Goal: Information Seeking & Learning: Understand process/instructions

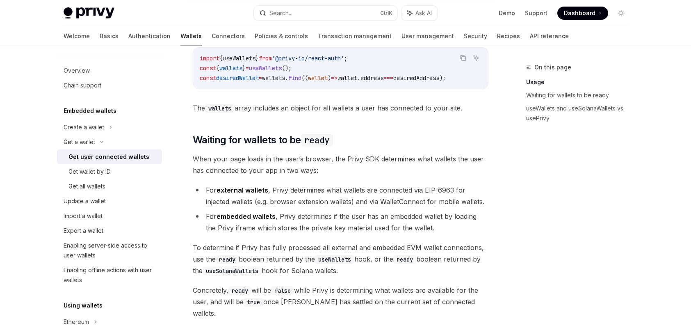
scroll to position [290, 0]
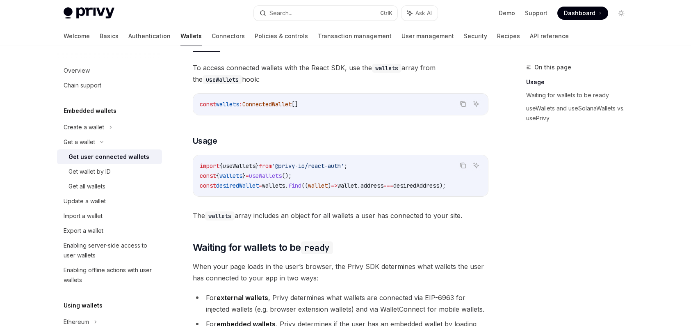
click at [256, 165] on span "useWallets" at bounding box center [239, 165] width 33 height 7
copy span "useWallets"
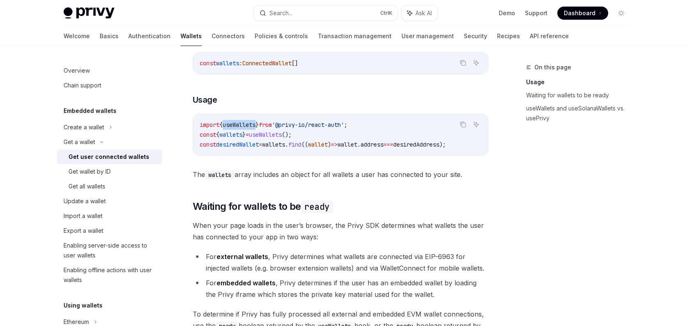
scroll to position [126, 0]
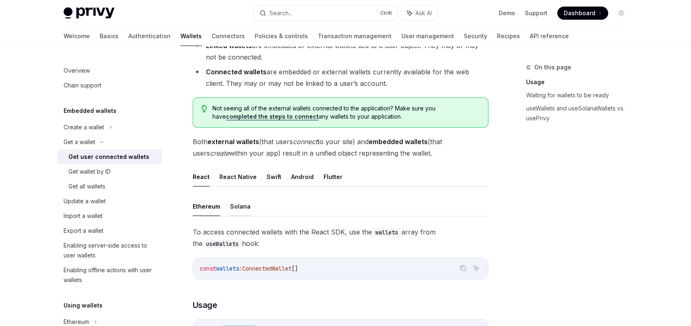
click at [232, 210] on button "Solana" at bounding box center [240, 206] width 21 height 19
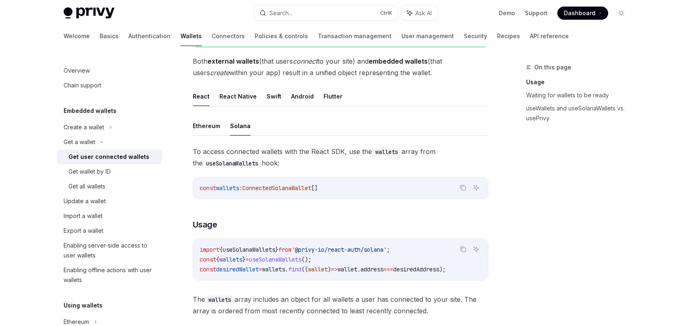
scroll to position [208, 0]
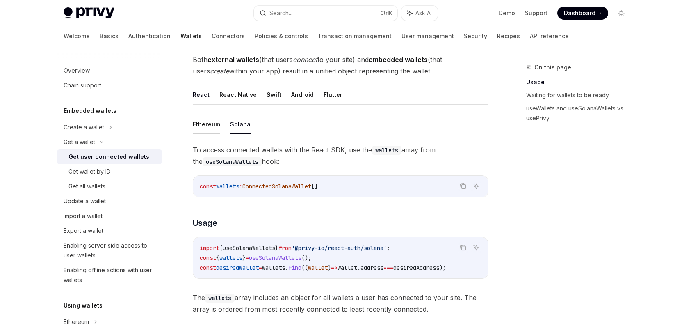
click at [206, 130] on button "Ethereum" at bounding box center [206, 123] width 27 height 19
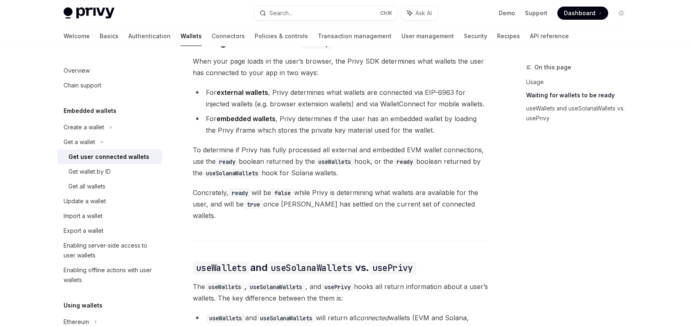
scroll to position [659, 0]
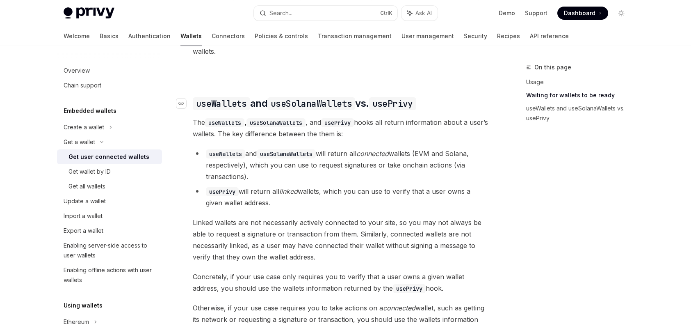
click at [326, 97] on code "useSolanaWallets" at bounding box center [312, 103] width 88 height 13
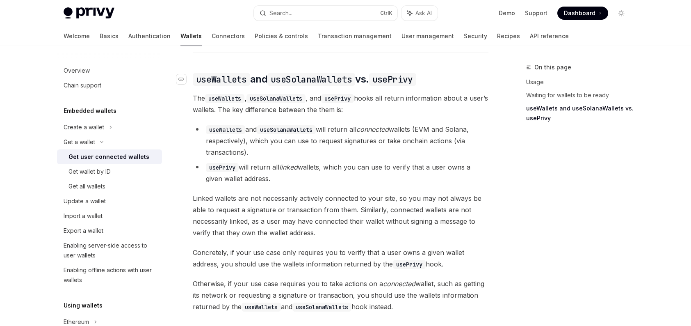
click at [326, 92] on span "The useWallets , useSolanaWallets , and usePrivy hooks all return information a…" at bounding box center [341, 103] width 296 height 23
click at [282, 124] on code "useSolanaWallets" at bounding box center [286, 128] width 59 height 9
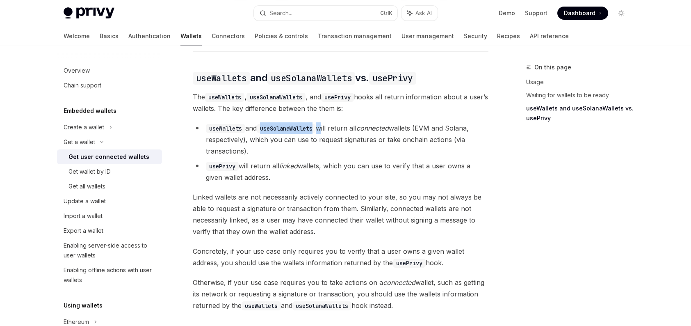
click at [282, 124] on code "useSolanaWallets" at bounding box center [286, 128] width 59 height 9
copy li "useSolanaWallets"
click at [212, 36] on link "Connectors" at bounding box center [228, 36] width 33 height 20
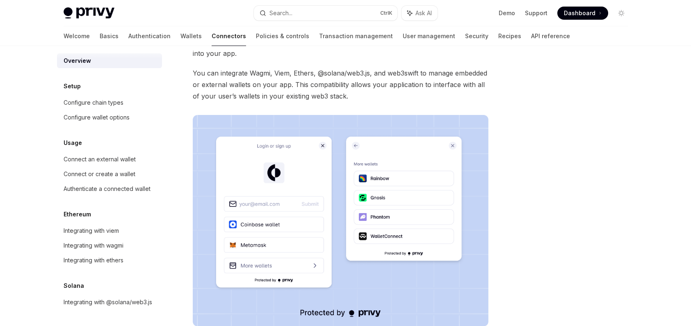
scroll to position [41, 0]
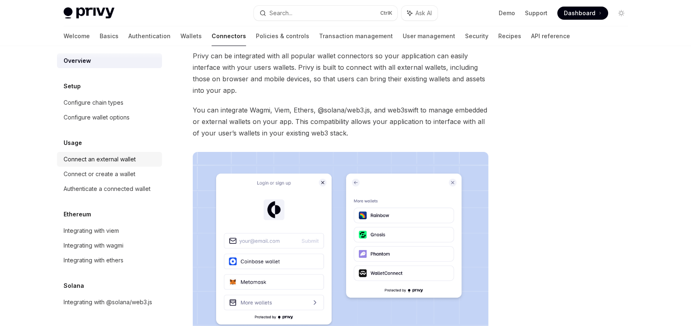
click at [99, 154] on div "Connect an external wallet" at bounding box center [100, 159] width 72 height 10
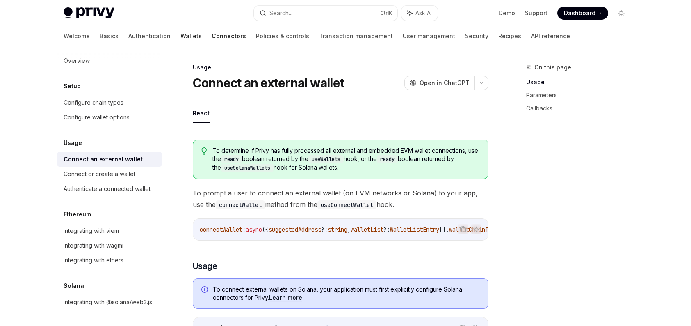
click at [181, 36] on link "Wallets" at bounding box center [191, 36] width 21 height 20
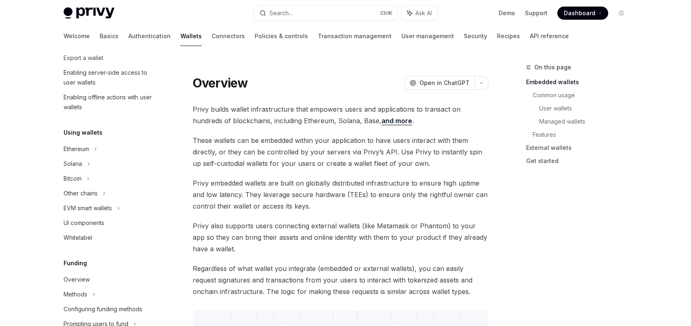
scroll to position [139, 0]
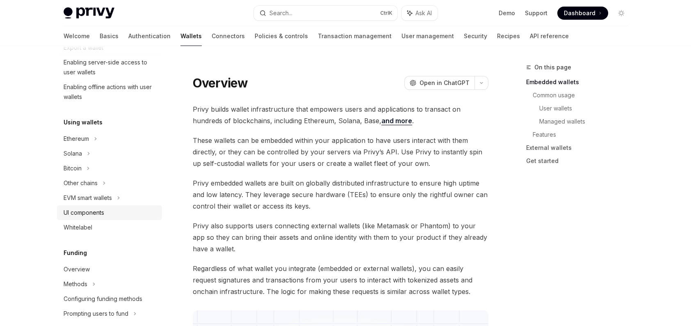
click at [89, 213] on div "UI components" at bounding box center [84, 213] width 41 height 10
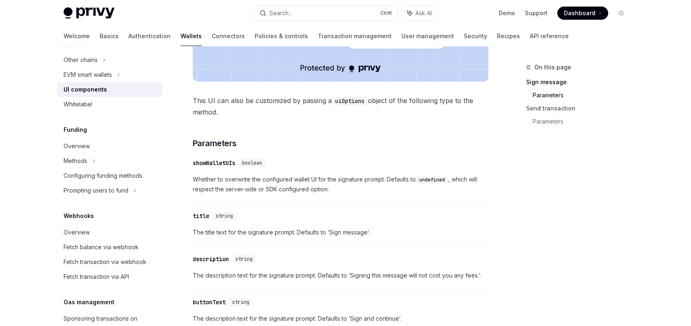
scroll to position [139, 0]
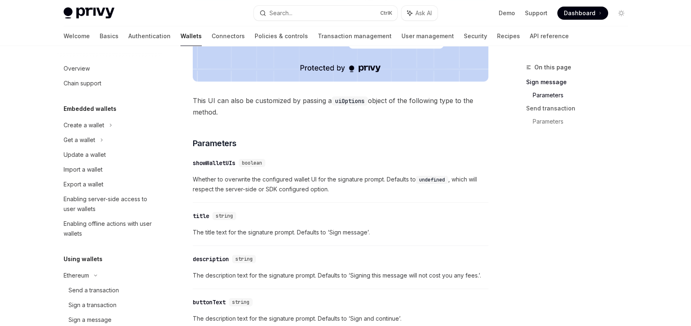
scroll to position [0, 0]
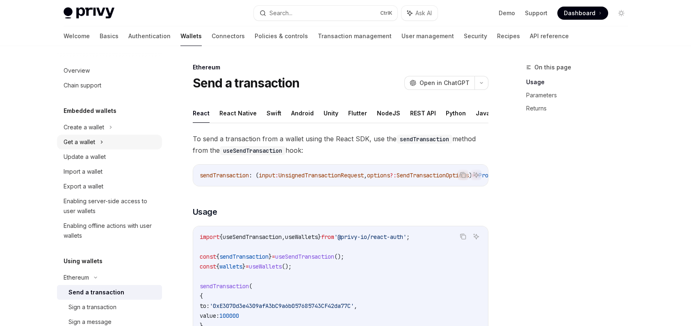
click at [107, 136] on div "Get a wallet" at bounding box center [109, 142] width 105 height 15
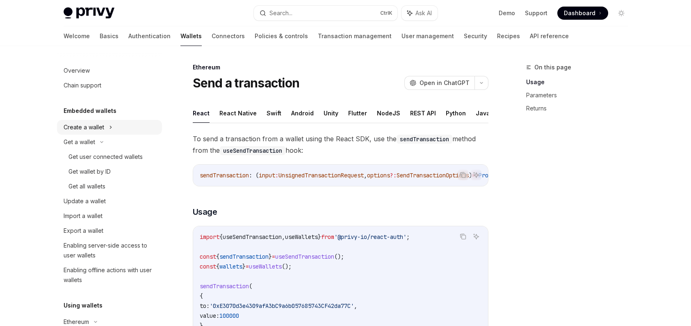
click at [110, 127] on icon at bounding box center [110, 127] width 1 height 2
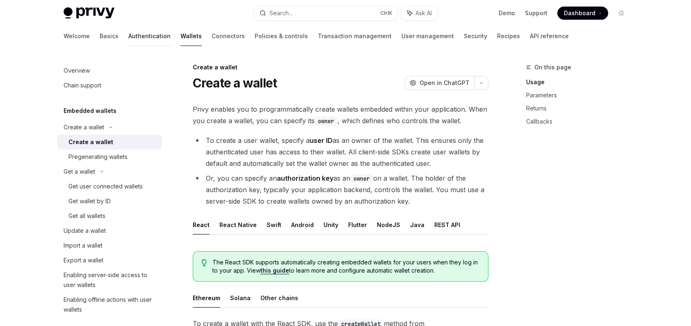
click at [128, 39] on link "Authentication" at bounding box center [149, 36] width 42 height 20
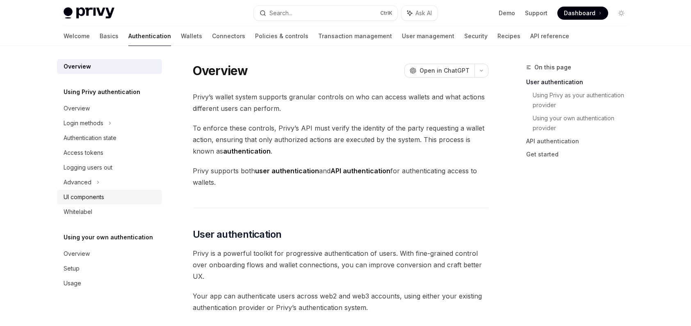
click at [106, 194] on div "UI components" at bounding box center [111, 197] width 94 height 10
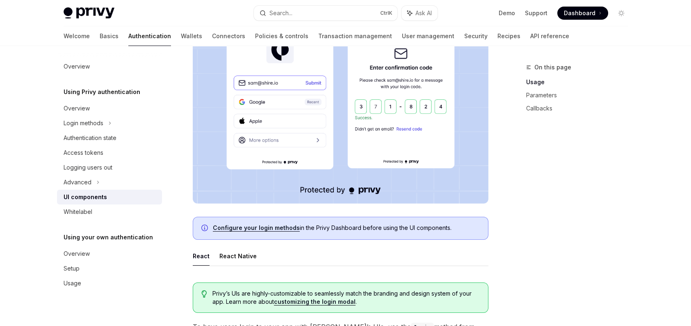
scroll to position [374, 0]
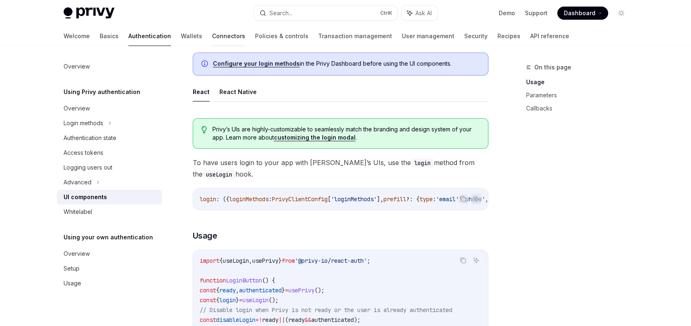
click at [212, 36] on link "Connectors" at bounding box center [228, 36] width 33 height 20
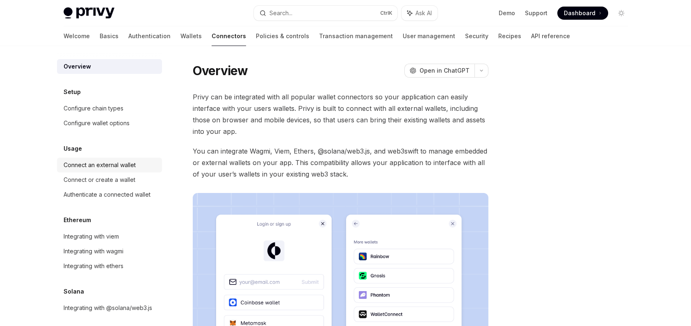
click at [139, 158] on link "Connect an external wallet" at bounding box center [109, 165] width 105 height 15
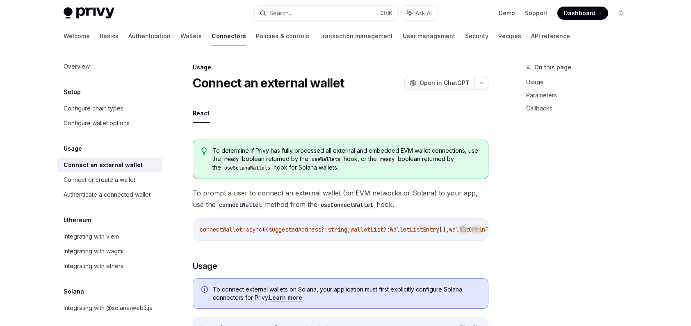
type textarea "*"
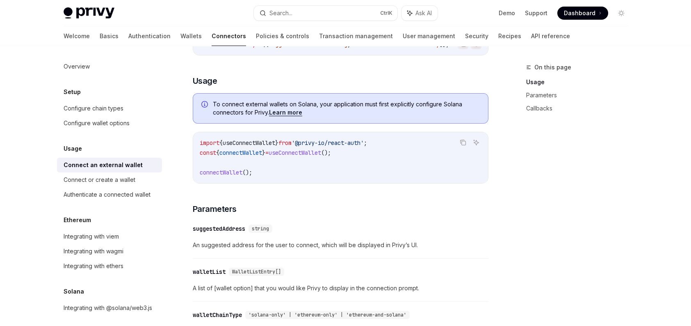
scroll to position [205, 0]
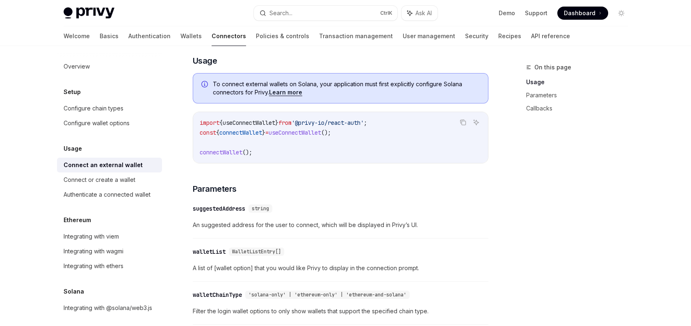
click at [330, 126] on span "'@privy-io/react-auth'" at bounding box center [328, 122] width 72 height 7
copy code "import { useConnectWallet } from '@privy-io/react-auth' ;"
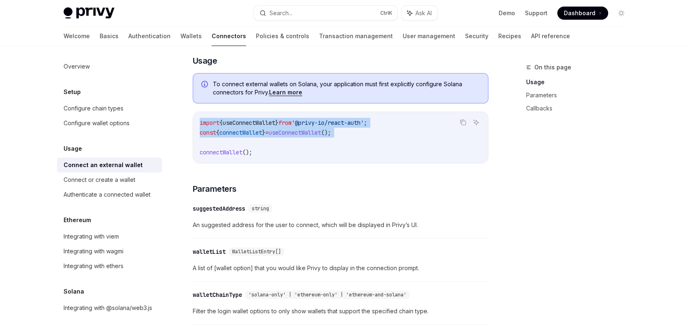
click at [362, 134] on code "import { useConnectWallet } from '@privy-io/react-auth' ; const { connectWallet…" at bounding box center [341, 137] width 282 height 39
copy code "import { useConnectWallet } from '@privy-io/react-auth' ; const { connectWallet…"
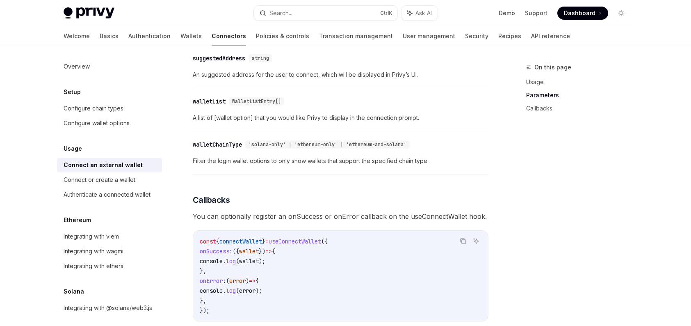
scroll to position [410, 0]
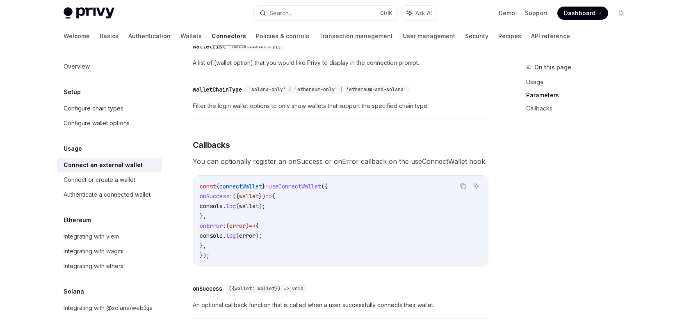
drag, startPoint x: 210, startPoint y: 198, endPoint x: 227, endPoint y: 217, distance: 25.9
click at [227, 217] on code "const { connectWallet } = useConnectWallet ({ onSuccess : ({ wallet }) => { con…" at bounding box center [341, 220] width 282 height 79
copy code "onSuccess : ({ wallet }) => { console . log ( wallet ); },"
